Goal: Check status: Check status

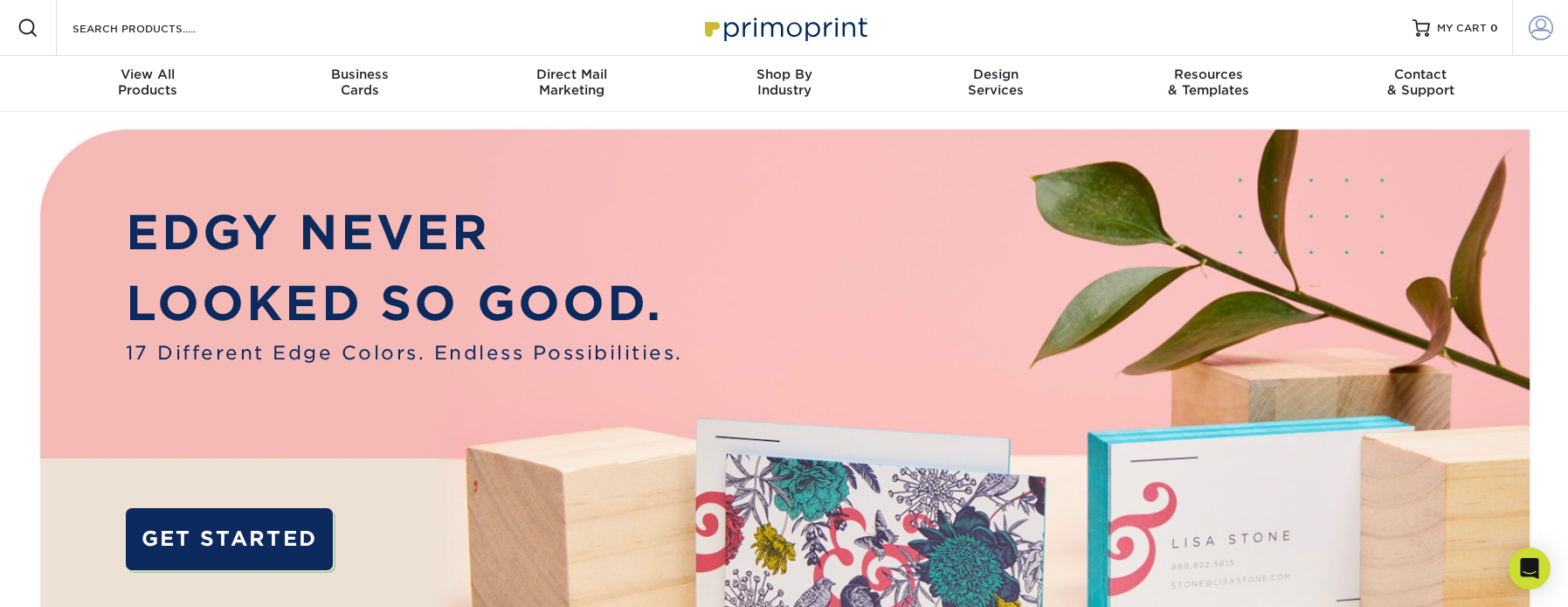
click at [1532, 34] on span at bounding box center [1540, 28] width 24 height 24
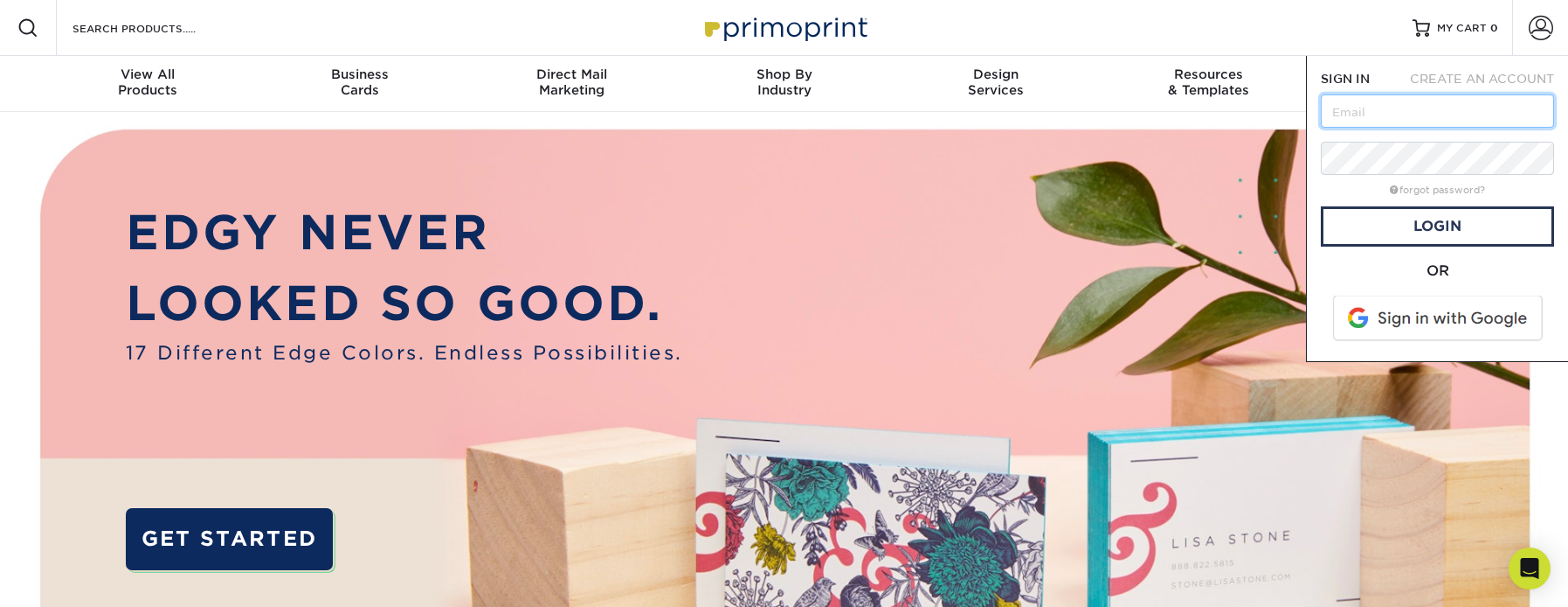
click at [1473, 103] on input "text" at bounding box center [1437, 110] width 233 height 33
type input "[EMAIL_ADDRESS][DOMAIN_NAME]"
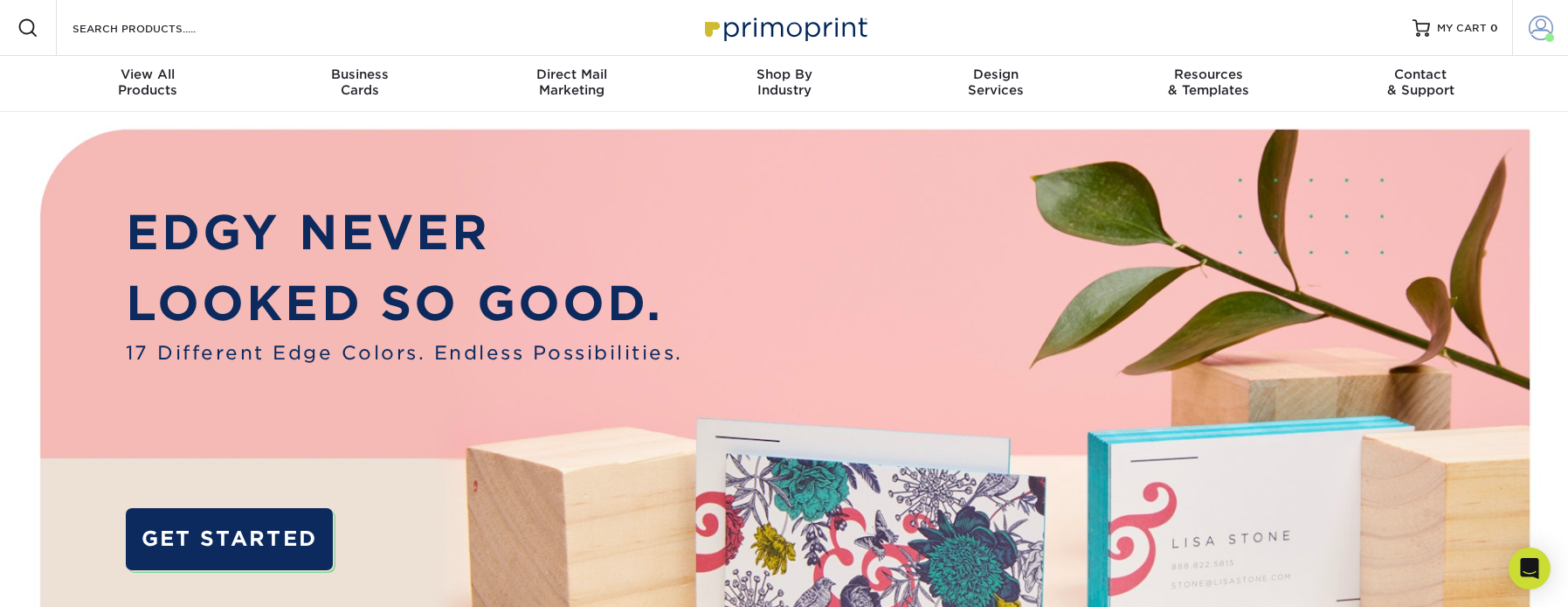
click at [1531, 30] on span at bounding box center [1540, 28] width 24 height 24
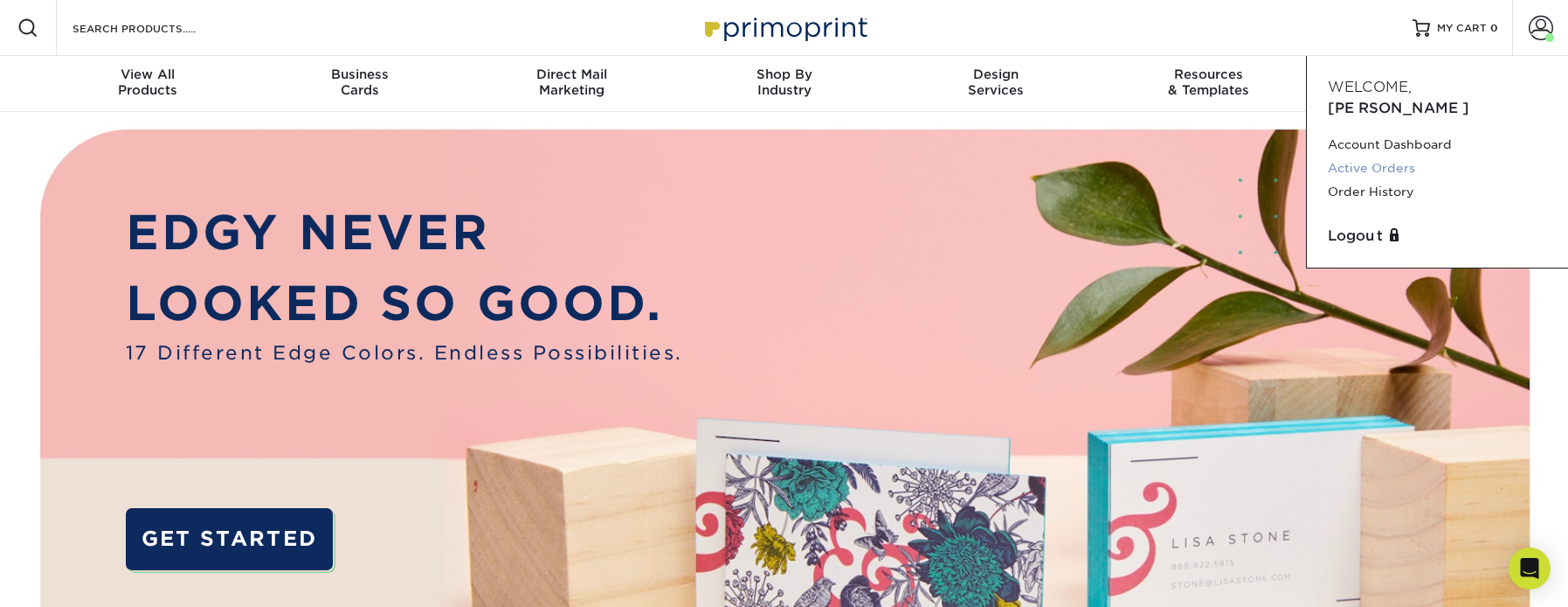
click at [1415, 156] on link "Active Orders" at bounding box center [1437, 168] width 220 height 23
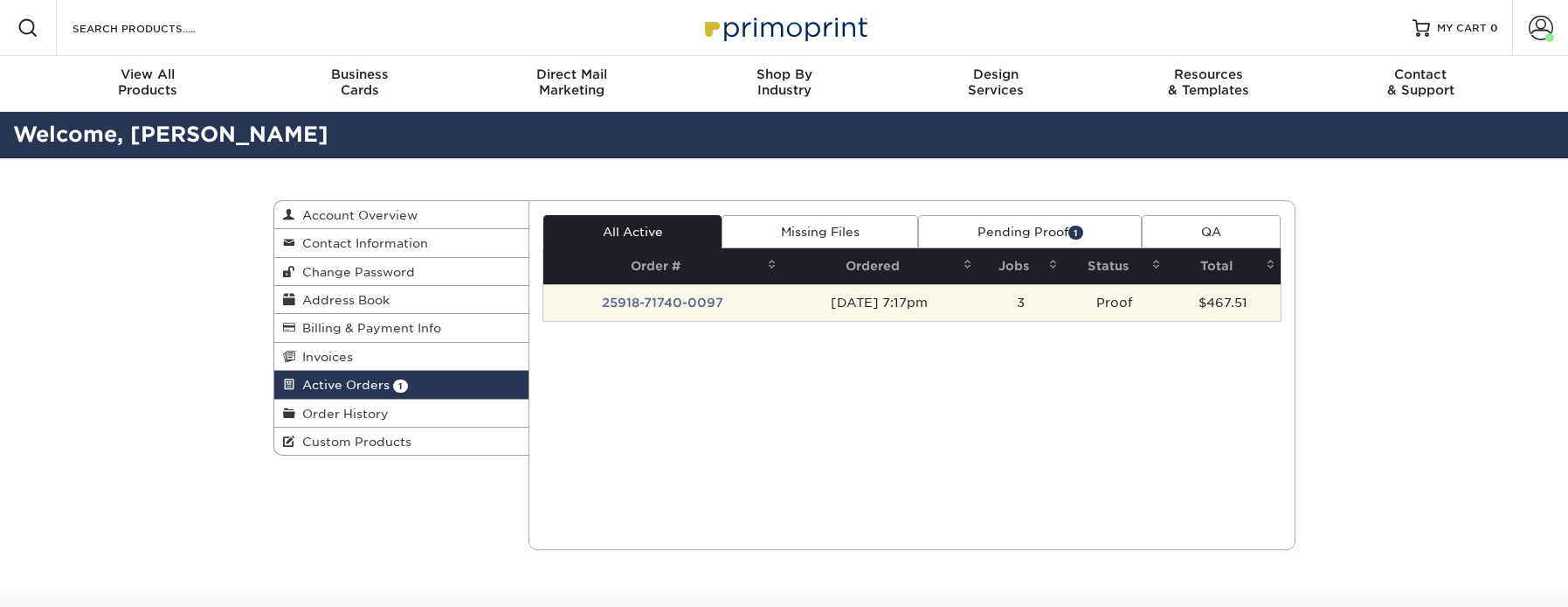
click at [700, 299] on td "25918-71740-0097" at bounding box center [662, 302] width 238 height 37
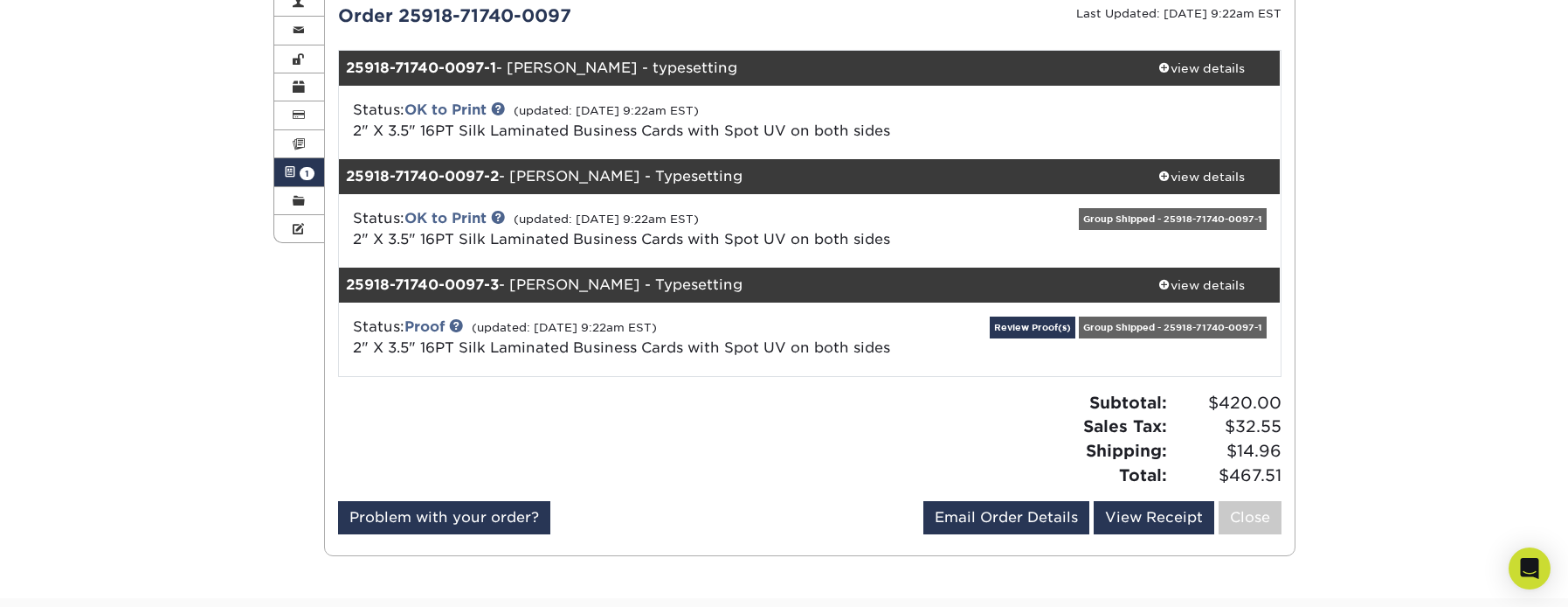
scroll to position [262, 0]
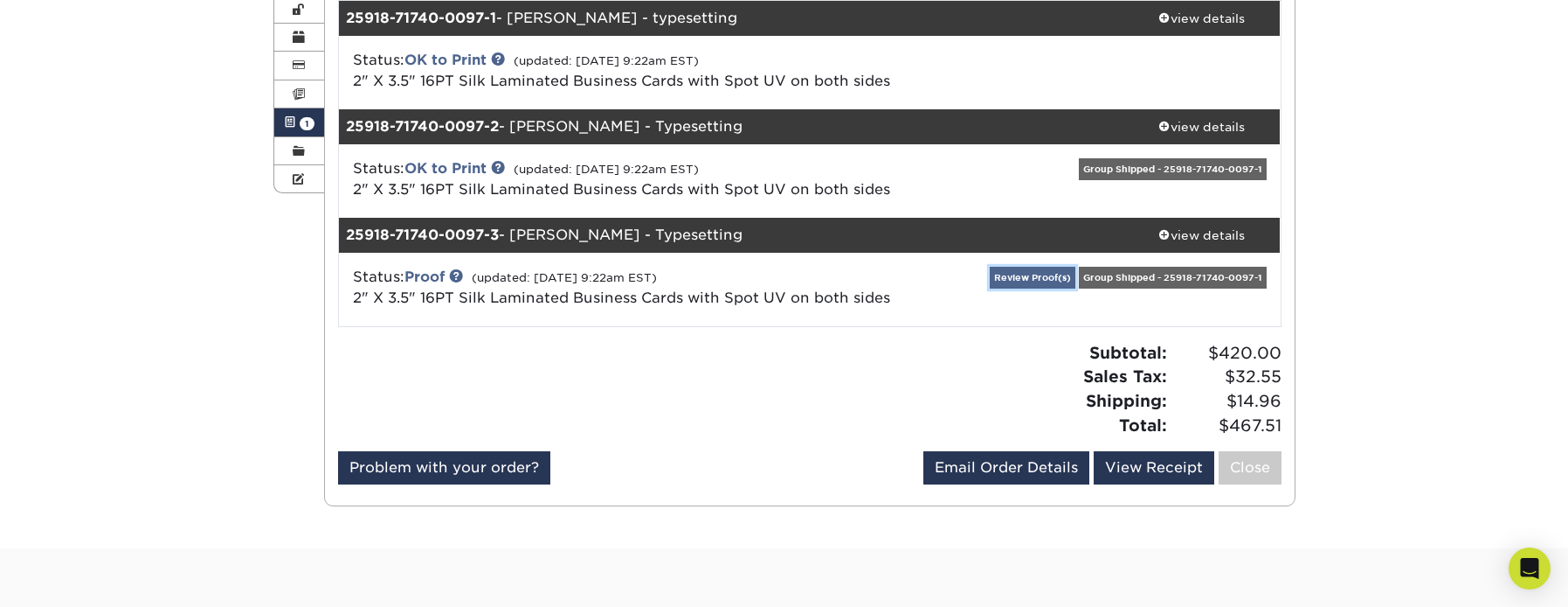
click at [1022, 271] on link "Review Proof(s)" at bounding box center [1032, 277] width 86 height 22
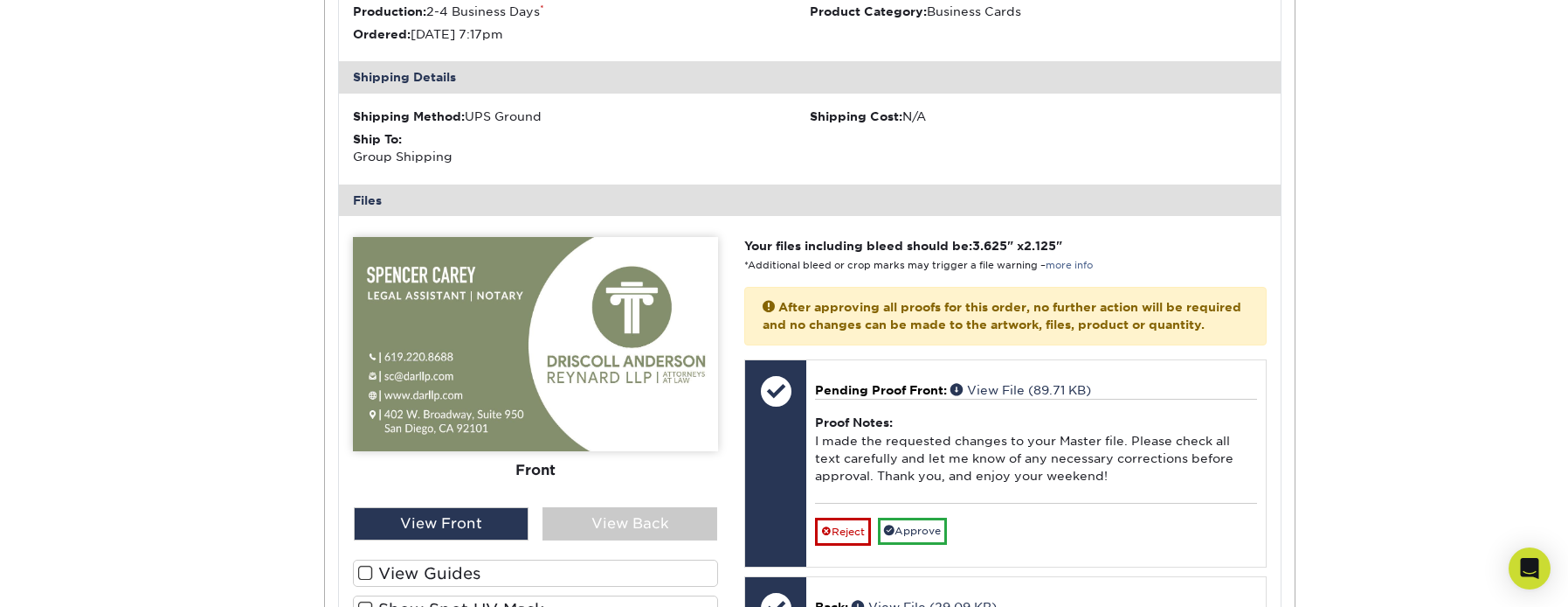
scroll to position [786, 0]
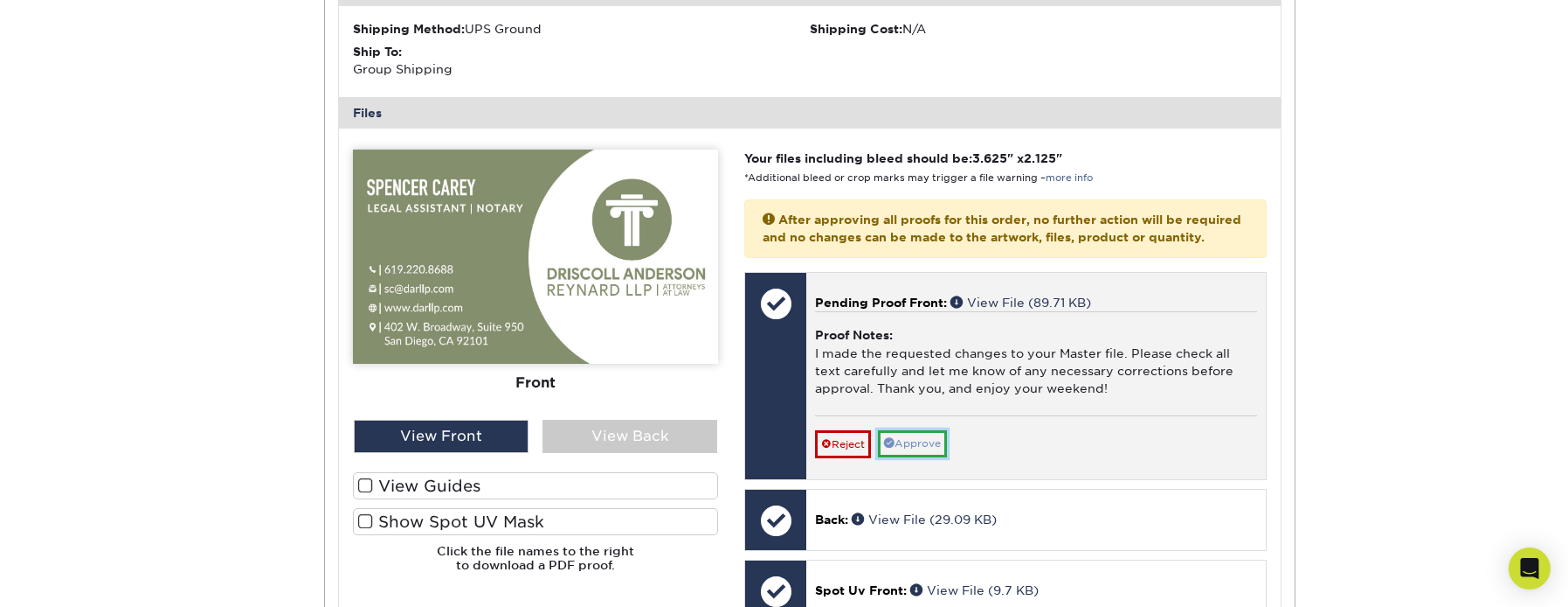
click at [937, 456] on link "Approve" at bounding box center [912, 444] width 69 height 27
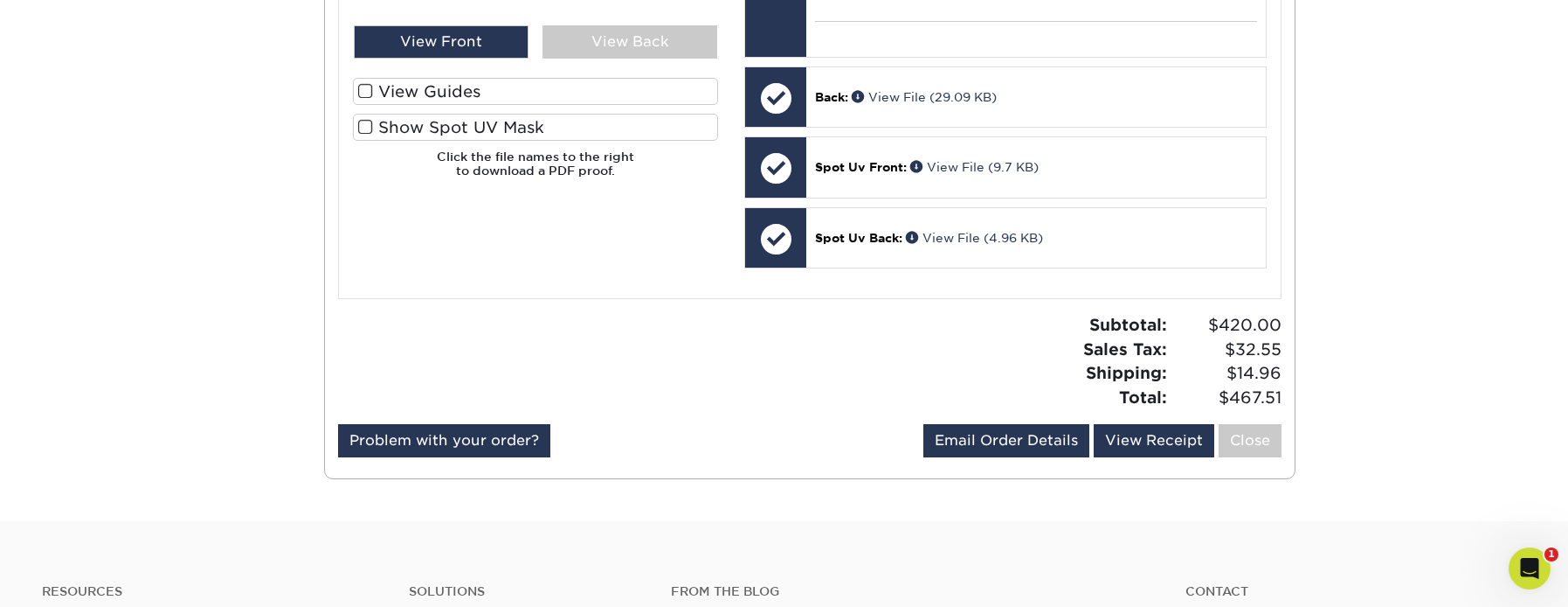
scroll to position [1224, 0]
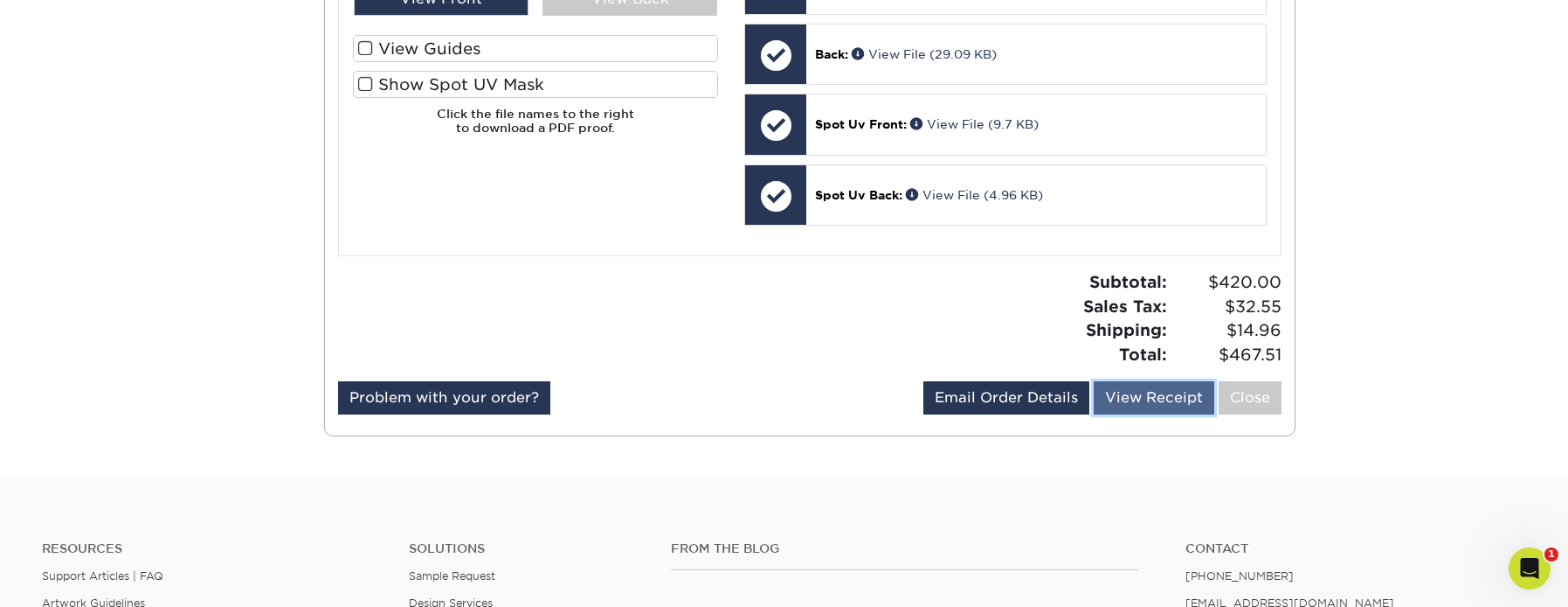
click at [1159, 412] on link "View Receipt" at bounding box center [1153, 397] width 121 height 33
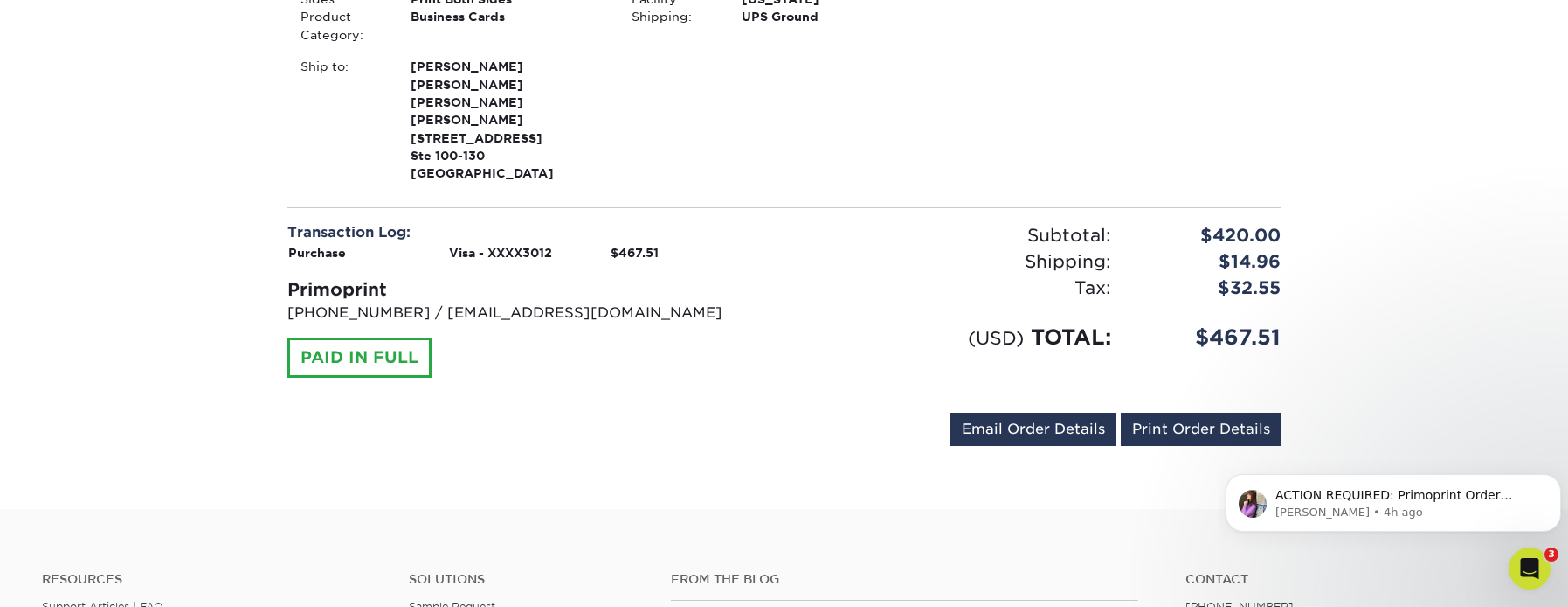
scroll to position [1049, 0]
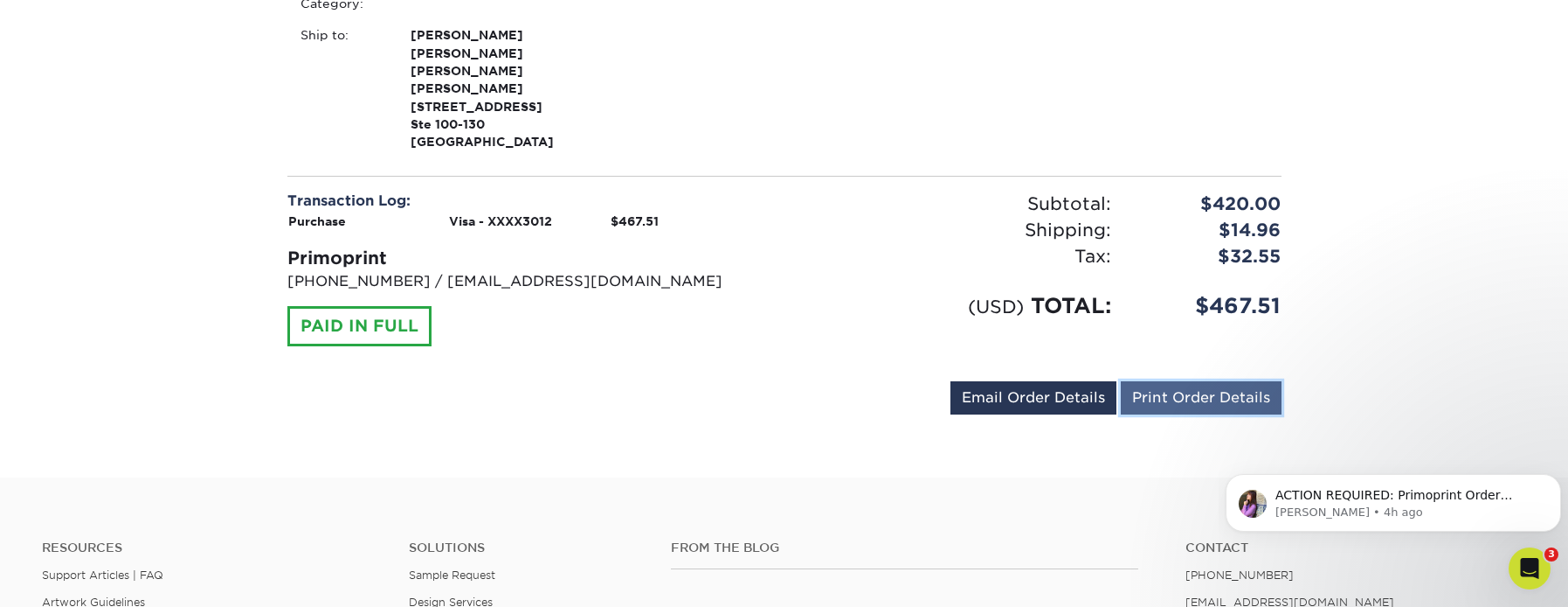
click at [1185, 381] on link "Print Order Details" at bounding box center [1201, 397] width 160 height 33
